Goal: Navigation & Orientation: Find specific page/section

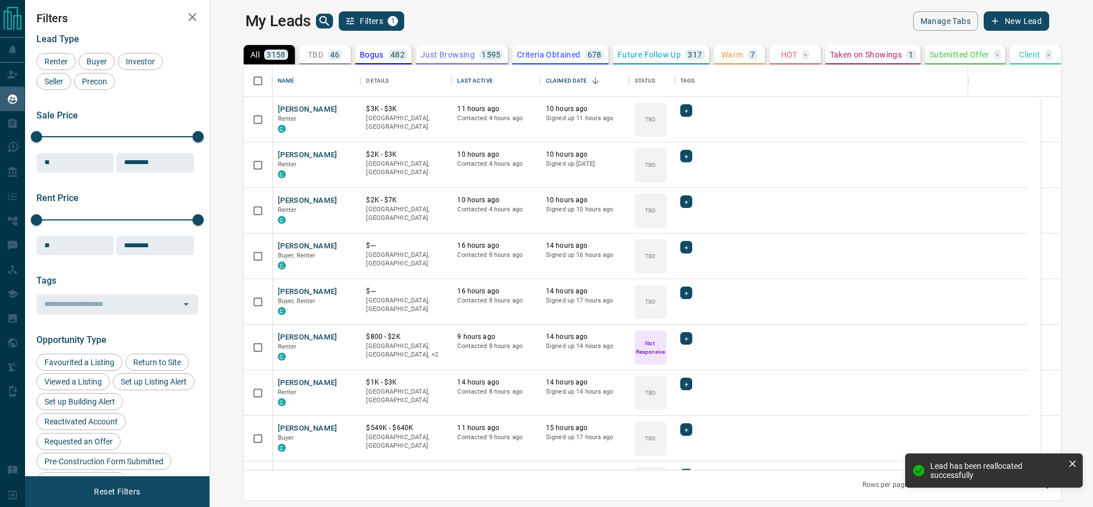
scroll to position [392, 865]
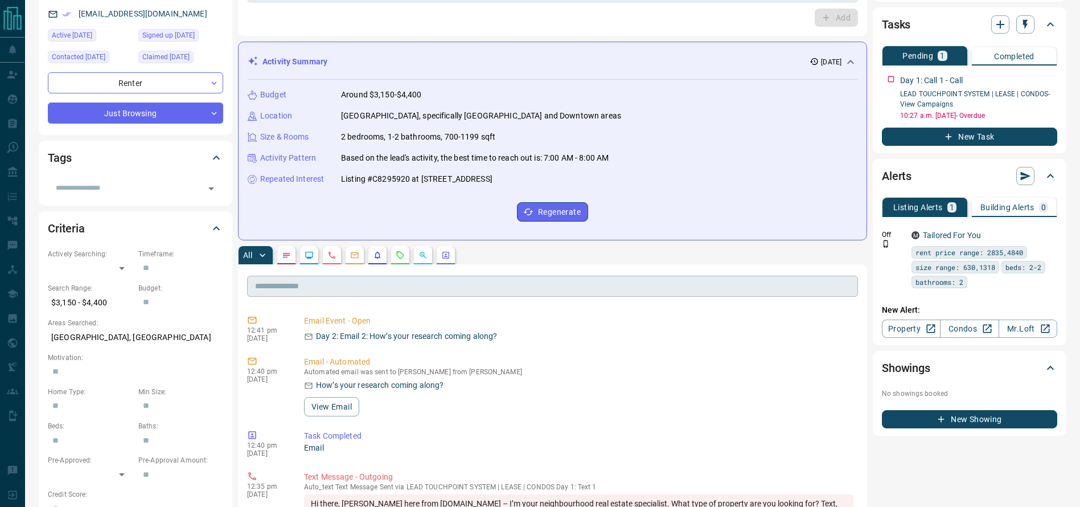
scroll to position [114, 0]
click at [409, 247] on div "All" at bounding box center [552, 254] width 629 height 18
click at [407, 260] on button "button" at bounding box center [400, 254] width 18 height 18
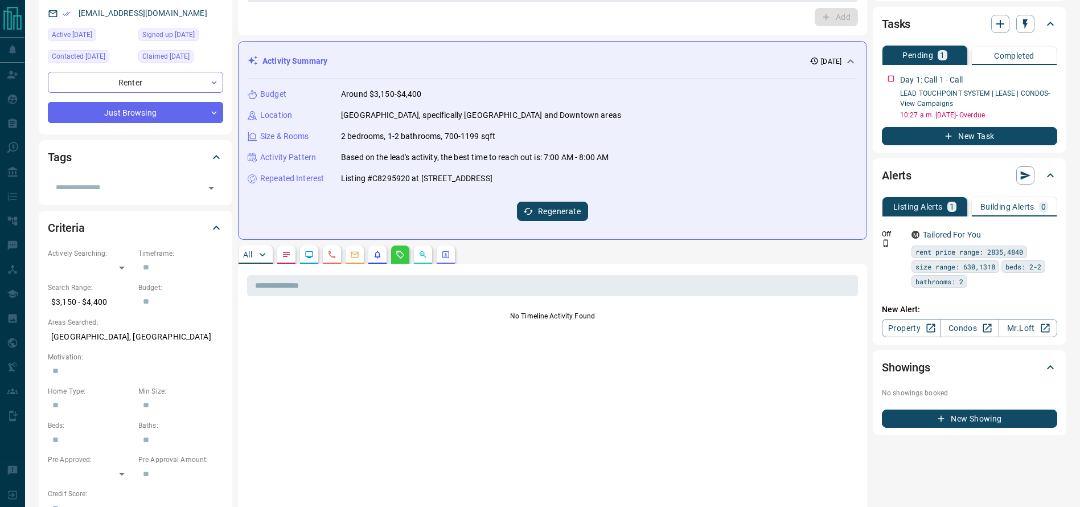
scroll to position [0, 0]
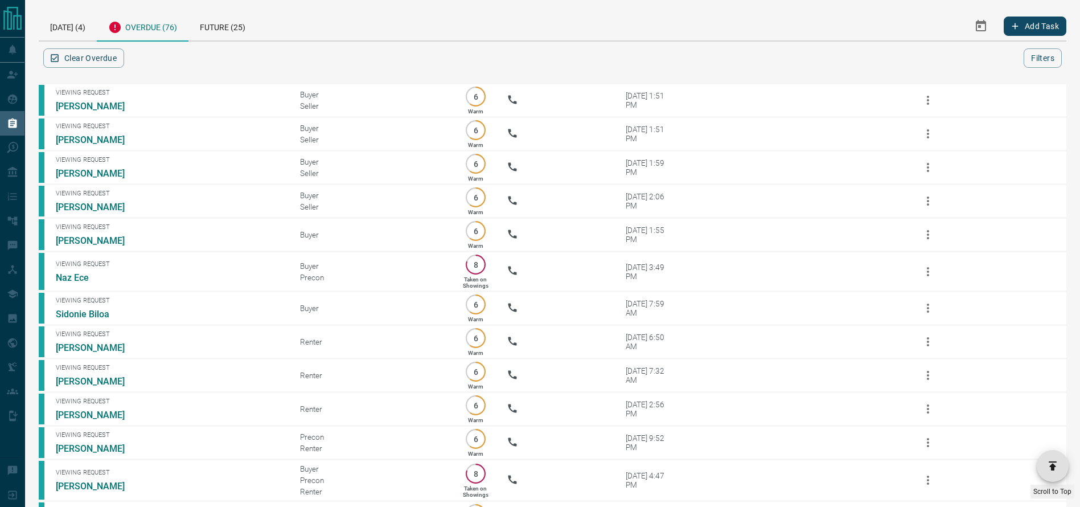
scroll to position [2430, 0]
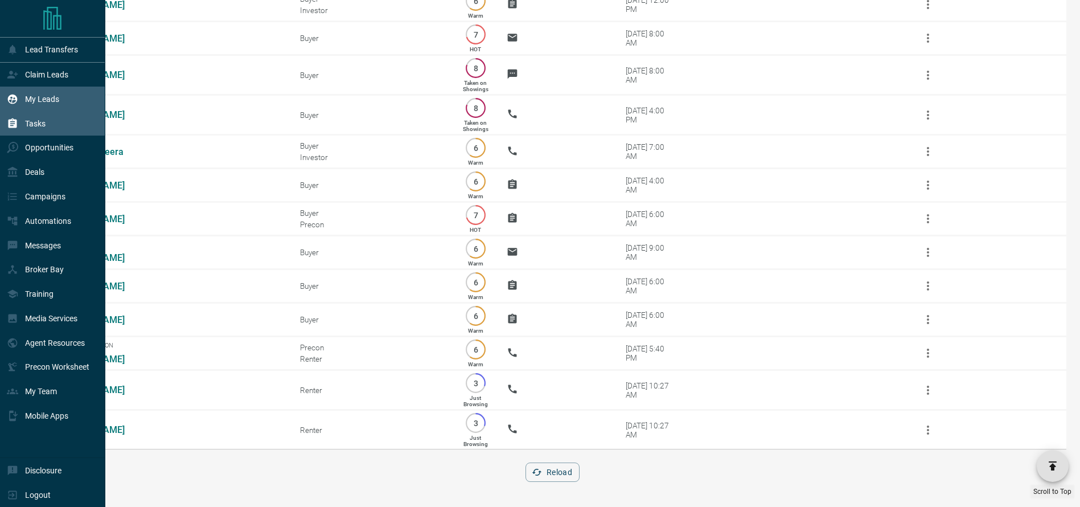
click at [0, 106] on div "My Leads" at bounding box center [52, 99] width 105 height 24
